Goal: Task Accomplishment & Management: Complete application form

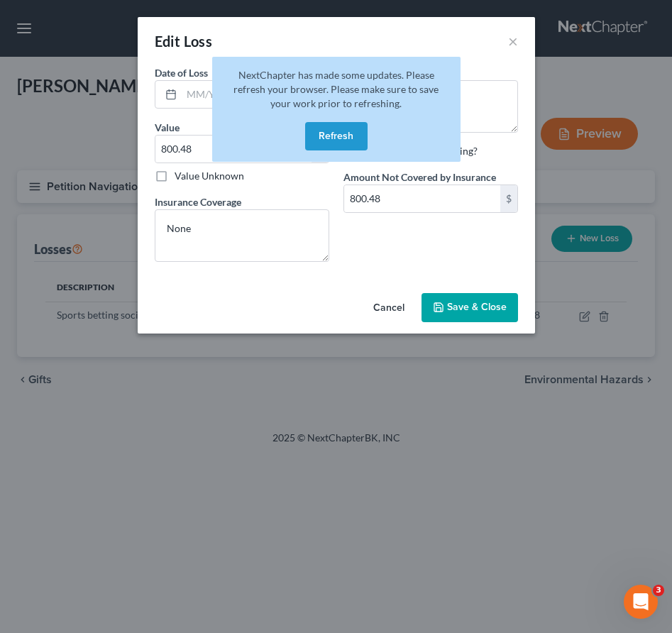
click at [341, 139] on button "Refresh" at bounding box center [336, 136] width 62 height 28
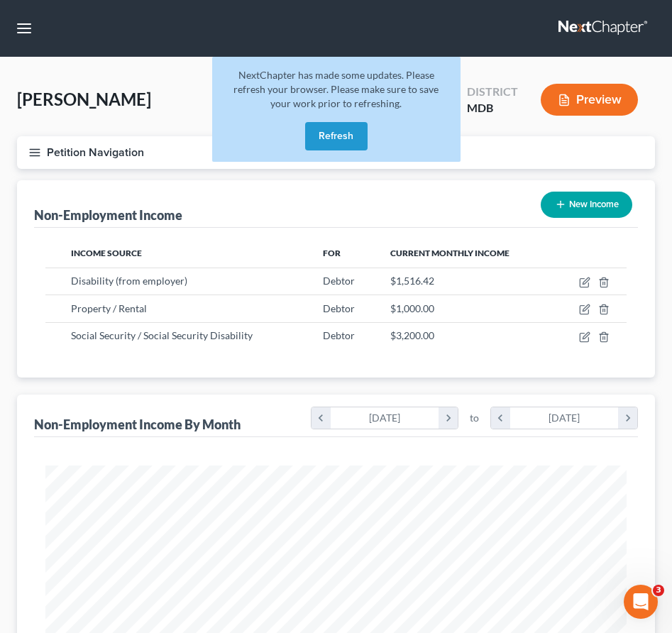
scroll to position [290, 610]
click at [324, 140] on button "Refresh" at bounding box center [336, 136] width 62 height 28
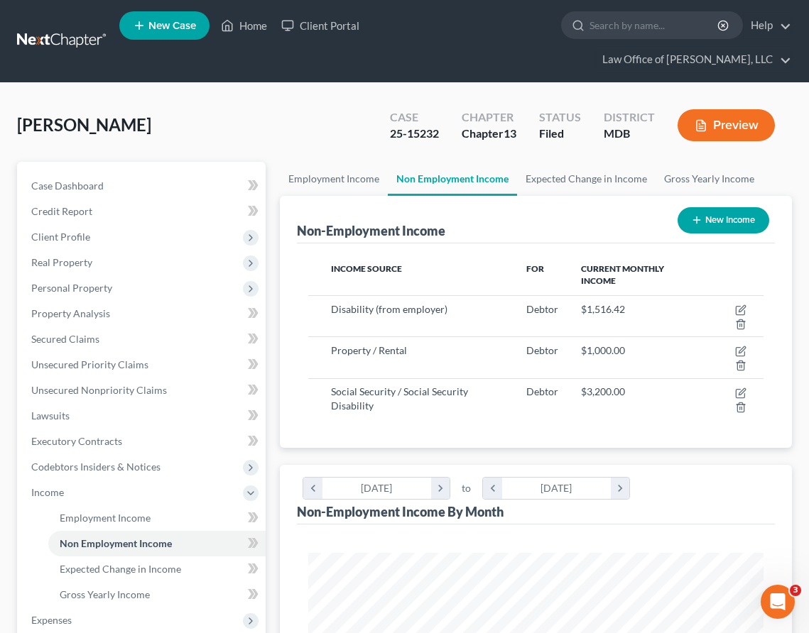
click at [151, 31] on span "New Case" at bounding box center [172, 26] width 48 height 11
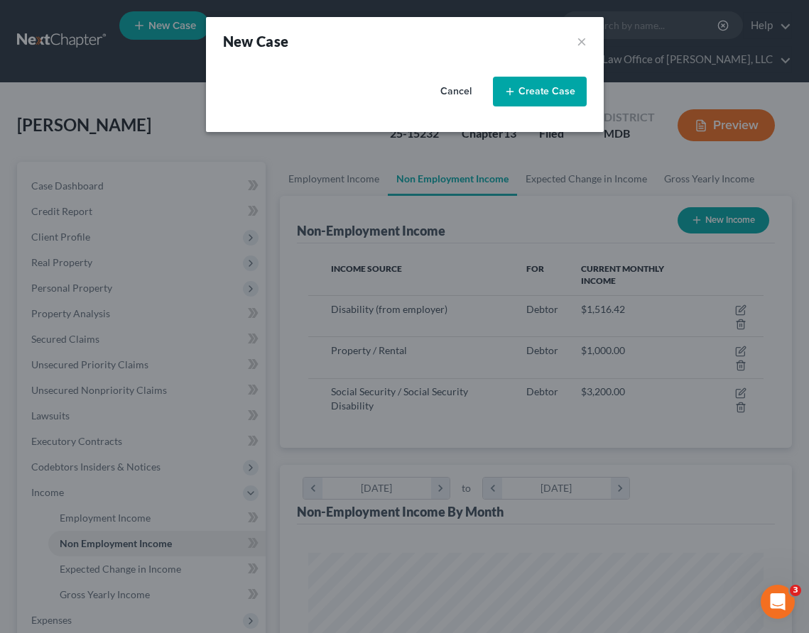
select select "38"
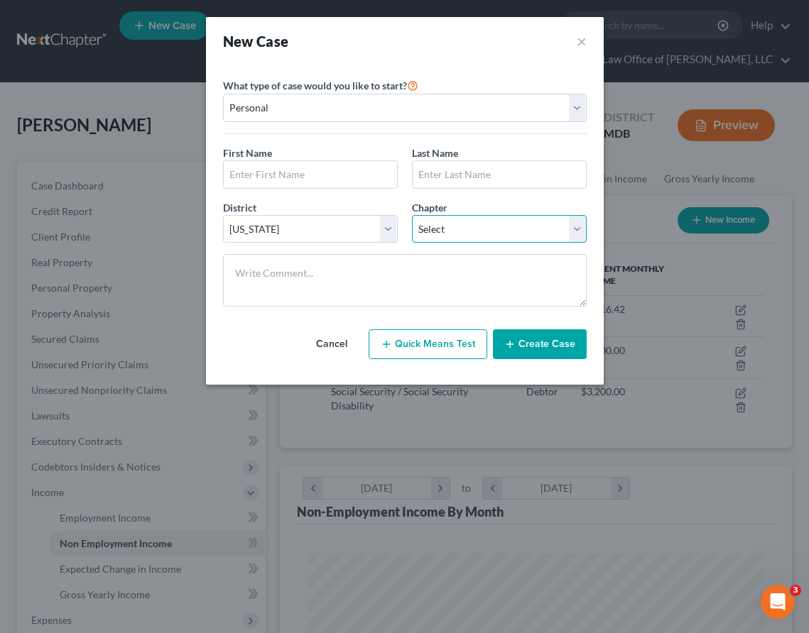
click at [433, 225] on select "Select 7 11 12 13" at bounding box center [499, 229] width 175 height 28
select select "3"
click at [412, 215] on select "Select 7 11 12 13" at bounding box center [499, 229] width 175 height 28
click at [300, 175] on input "text" at bounding box center [310, 174] width 173 height 27
type input "Julian"
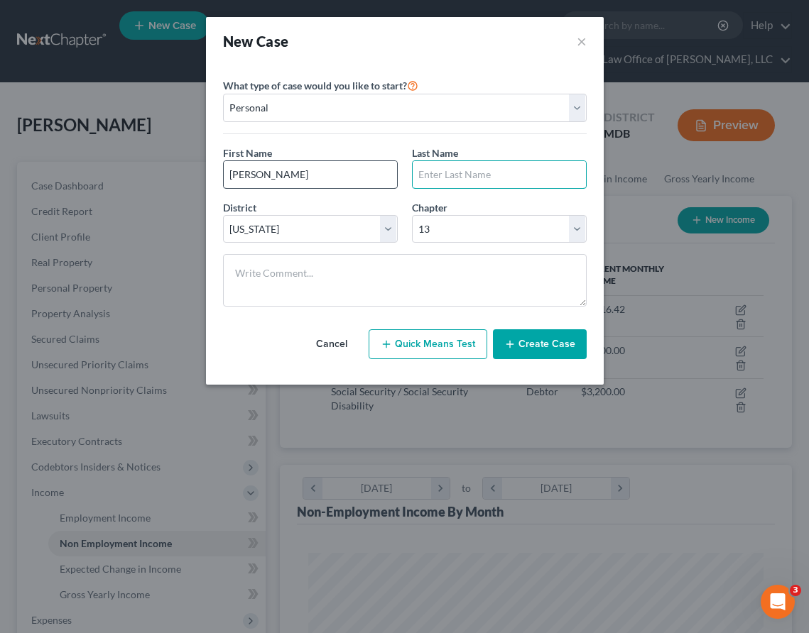
type input "H"
type input "Harris"
click at [536, 351] on button "Create Case" at bounding box center [540, 344] width 94 height 30
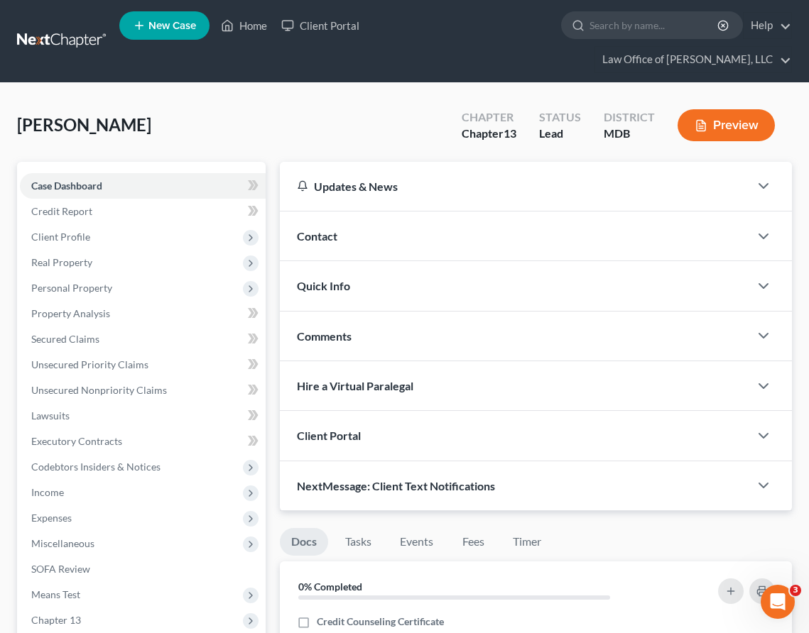
click at [317, 429] on span "Client Portal" at bounding box center [329, 435] width 64 height 13
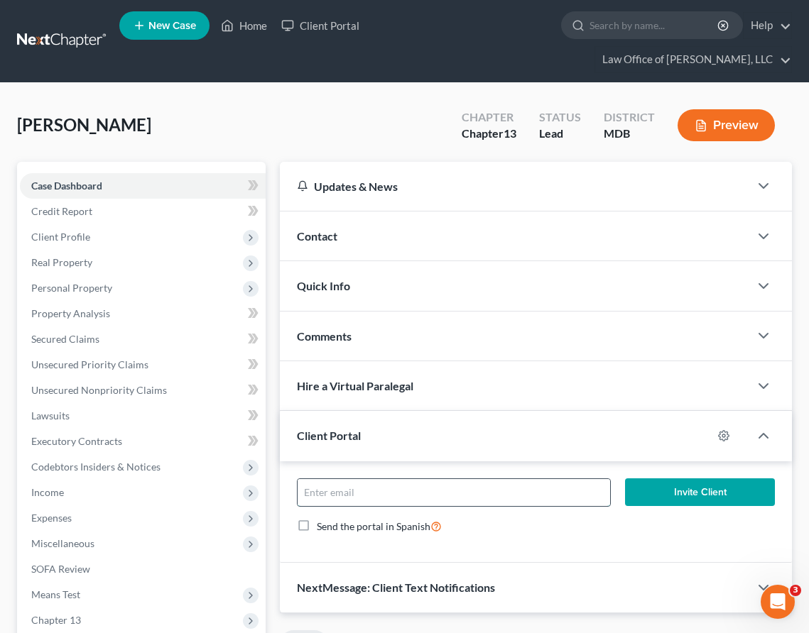
click at [315, 479] on input "email" at bounding box center [453, 492] width 312 height 27
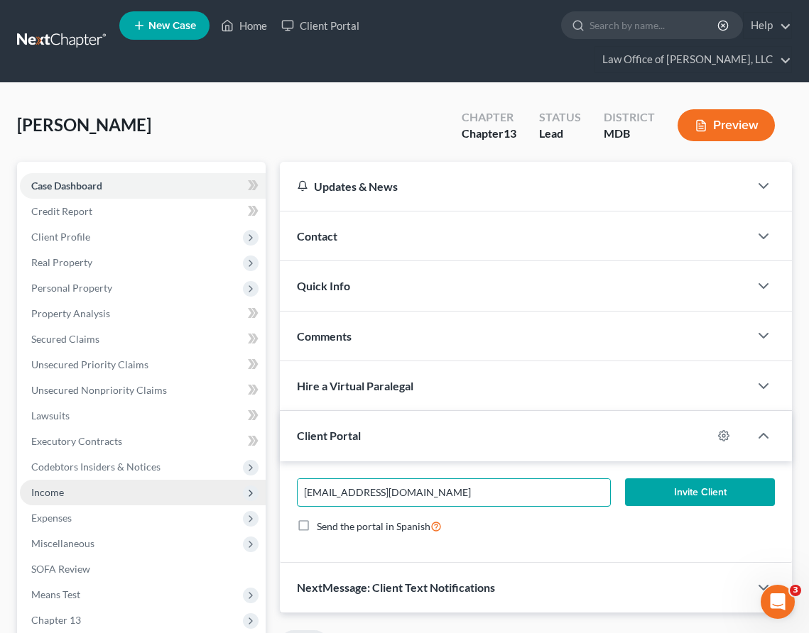
drag, startPoint x: 414, startPoint y: 463, endPoint x: 188, endPoint y: 461, distance: 225.8
click at [188, 461] on div "Petition Navigation Case Dashboard Payments Invoices Payments Payments Credit R…" at bounding box center [404, 640] width 789 height 957
type input "julianlicsw@gmail.com"
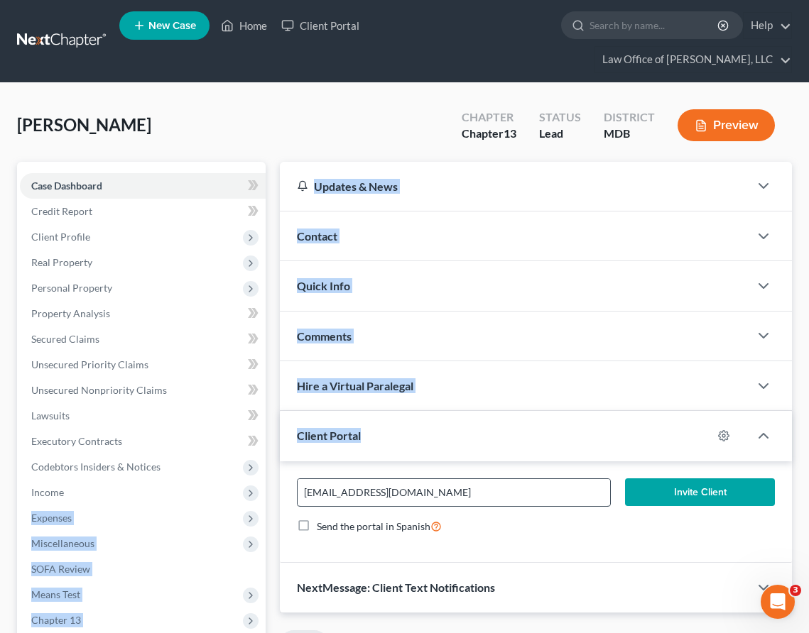
drag, startPoint x: 188, startPoint y: 461, endPoint x: 499, endPoint y: 470, distance: 311.1
click at [497, 470] on div "Petition Navigation Case Dashboard Payments Invoices Payments Payments Credit R…" at bounding box center [404, 640] width 789 height 957
click at [672, 479] on button "Invite Client" at bounding box center [700, 493] width 150 height 28
